Goal: Task Accomplishment & Management: Use online tool/utility

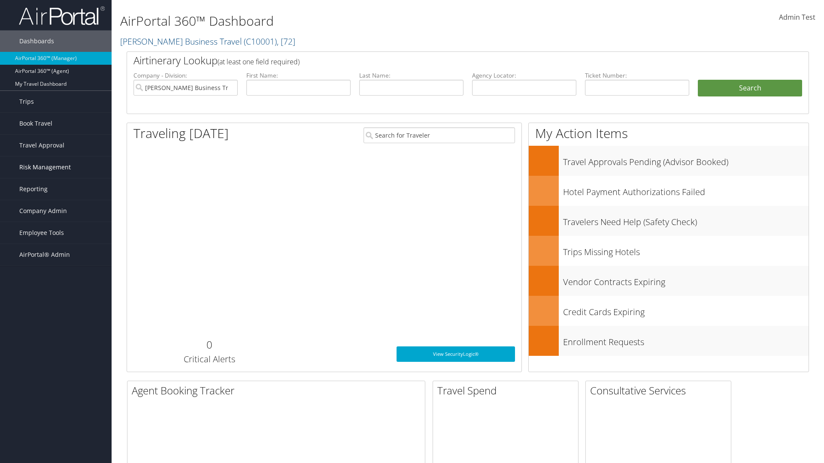
click at [56, 167] on span "Risk Management" at bounding box center [44, 167] width 51 height 21
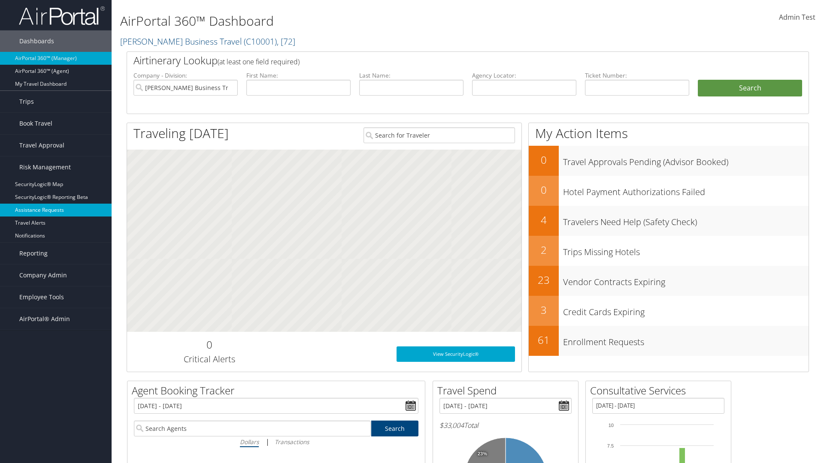
click at [56, 210] on link "Assistance Requests" at bounding box center [56, 210] width 112 height 13
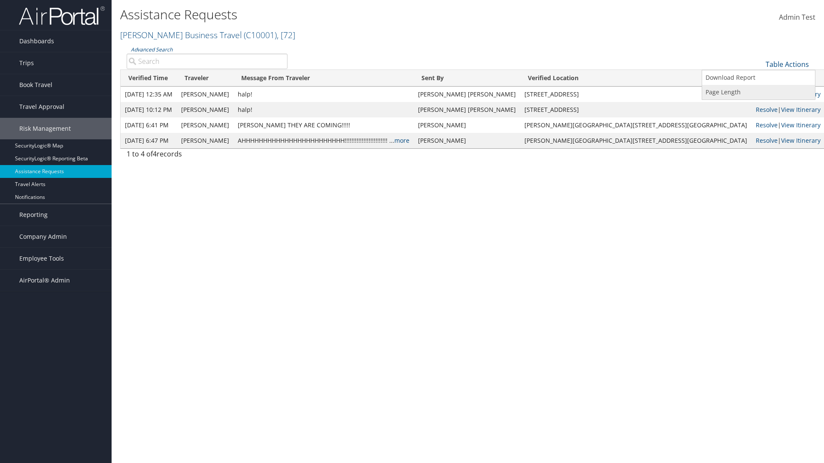
click at [758, 92] on link "Page Length" at bounding box center [758, 92] width 113 height 15
